Goal: Transaction & Acquisition: Purchase product/service

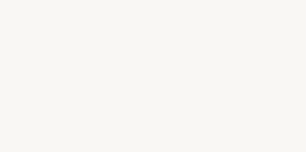
select select "DE"
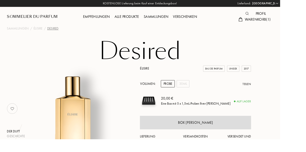
click at [144, 17] on div "Alle Produkte" at bounding box center [139, 18] width 32 height 7
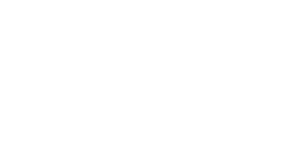
select select "DE"
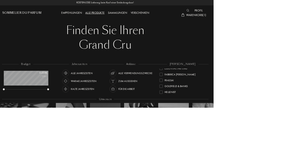
scroll to position [63, 0]
click at [232, 120] on div at bounding box center [232, 122] width 5 height 5
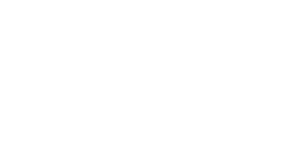
scroll to position [234, 0]
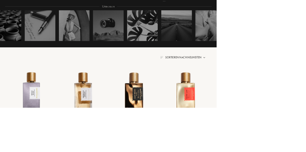
scroll to position [131, 0]
